Goal: Contribute content

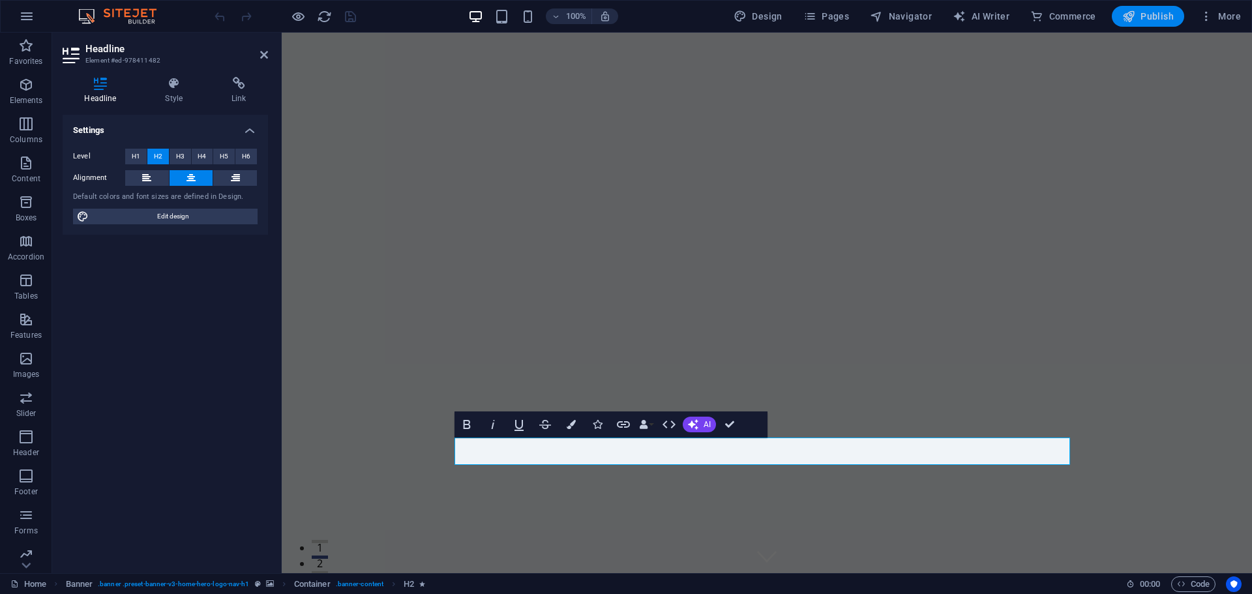
click at [1143, 10] on span "Publish" at bounding box center [1148, 16] width 52 height 13
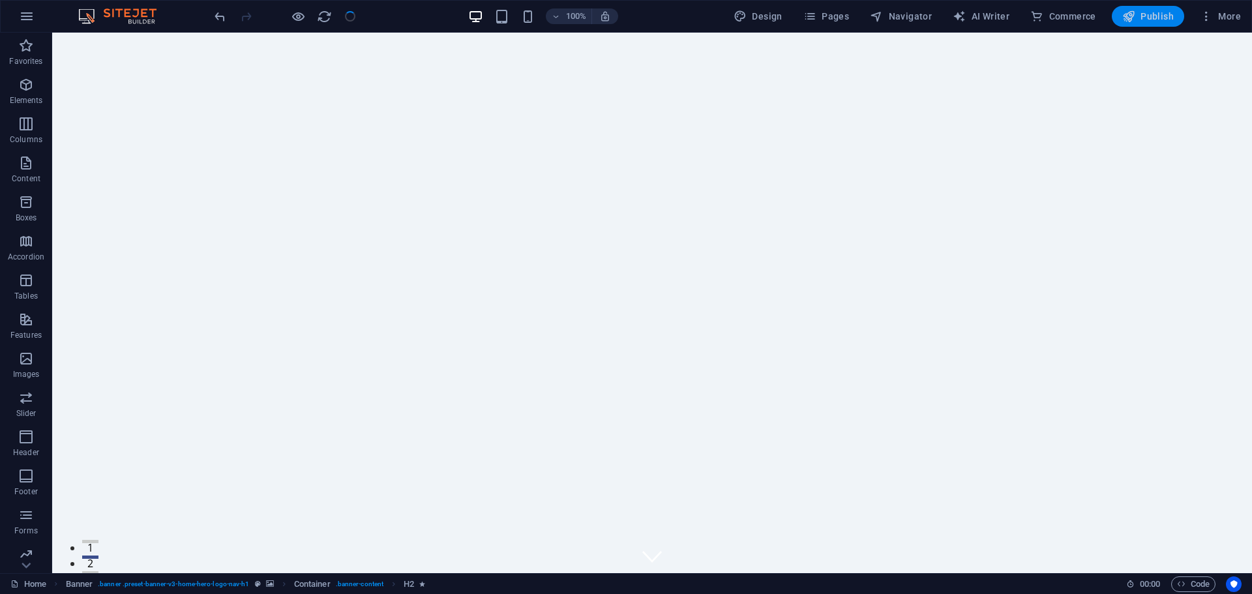
checkbox input "false"
click at [1149, 13] on span "Publish" at bounding box center [1148, 16] width 52 height 13
